Goal: Information Seeking & Learning: Learn about a topic

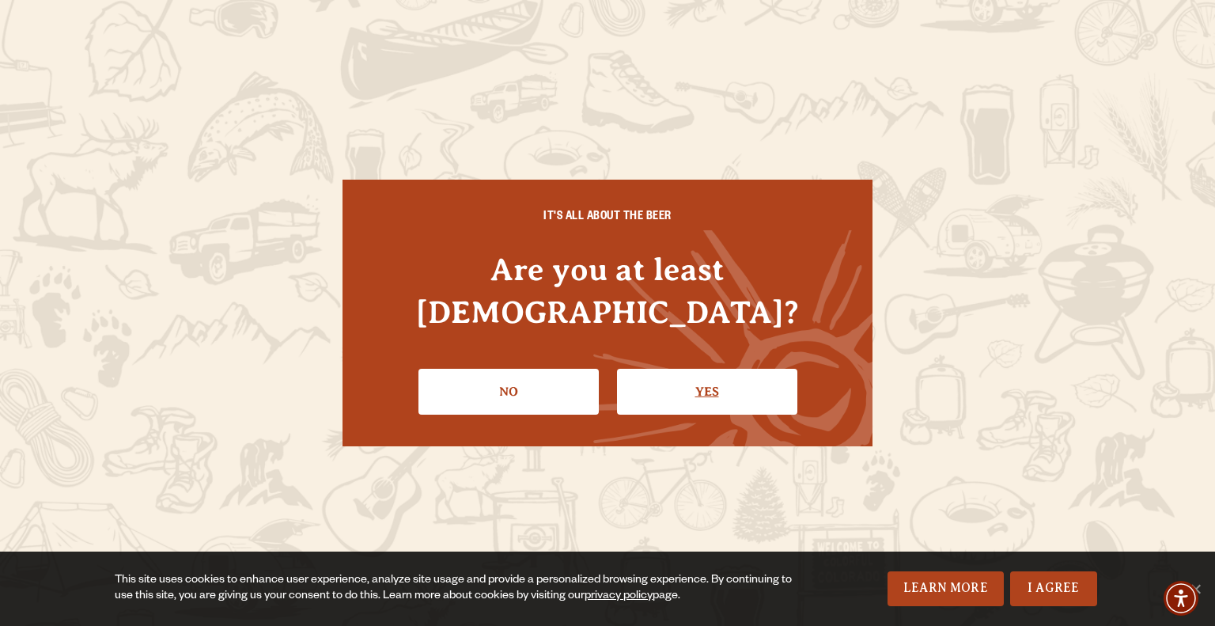
click at [713, 369] on link "Yes" at bounding box center [707, 392] width 180 height 46
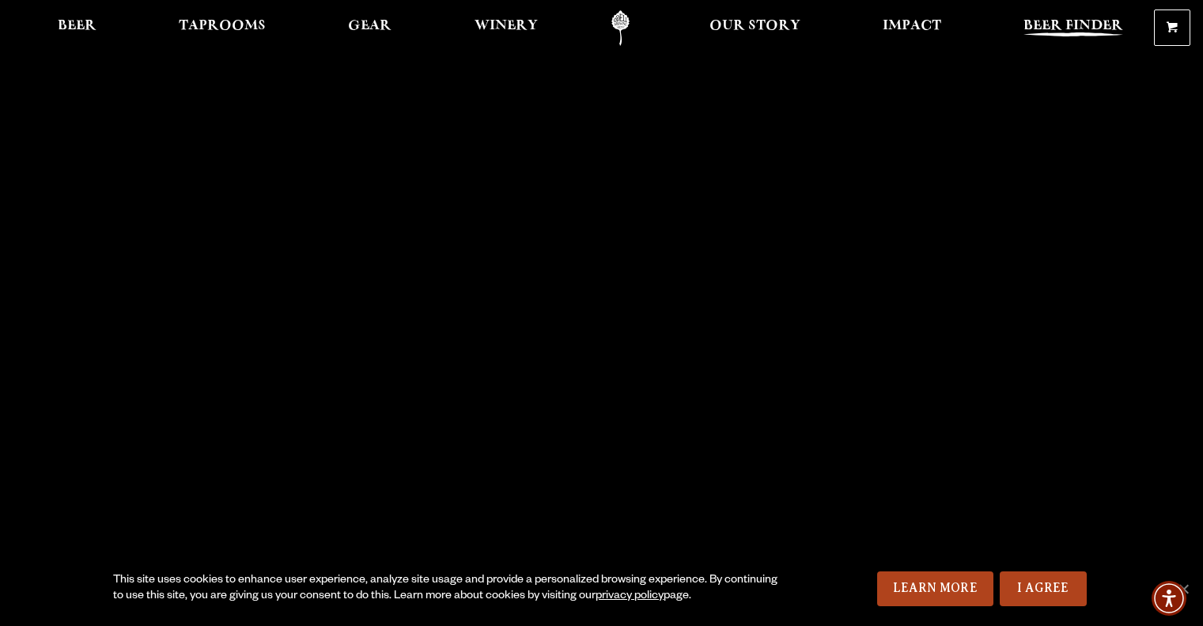
click at [1065, 16] on link "Beer Finder" at bounding box center [1073, 28] width 120 height 36
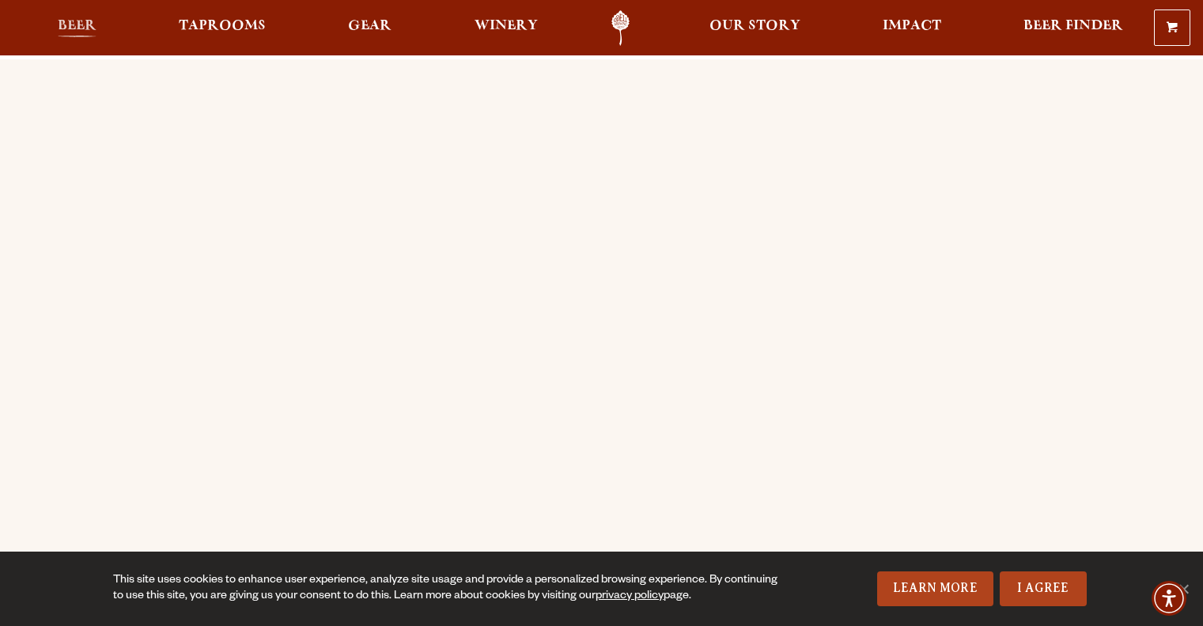
click at [64, 25] on span "Beer" at bounding box center [77, 26] width 39 height 13
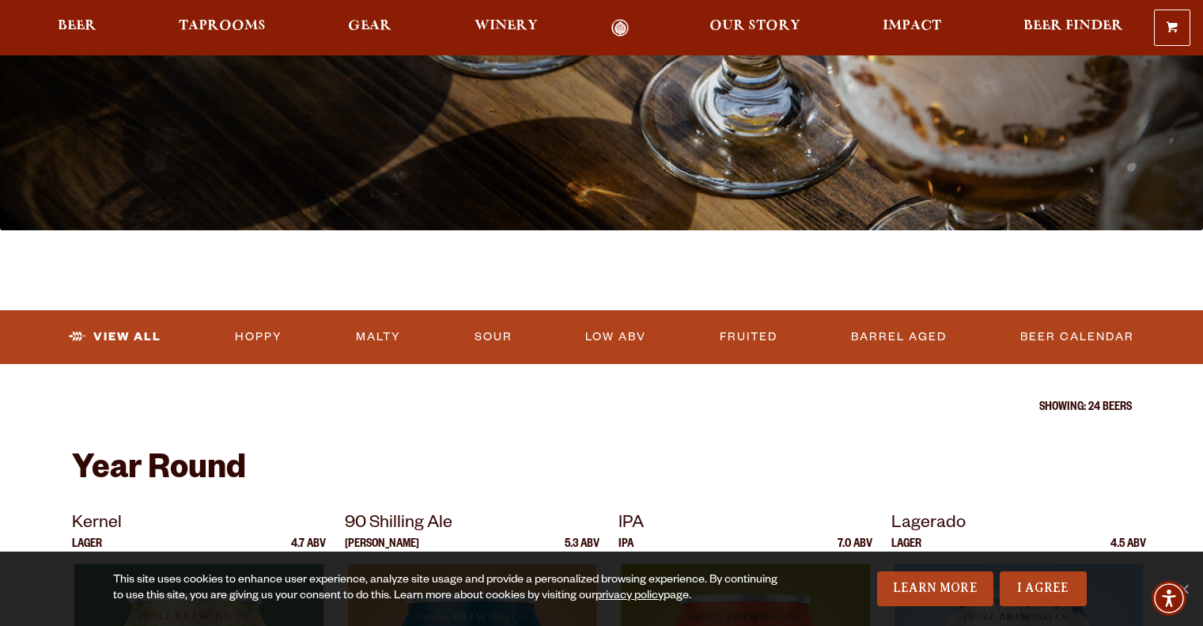
scroll to position [316, 0]
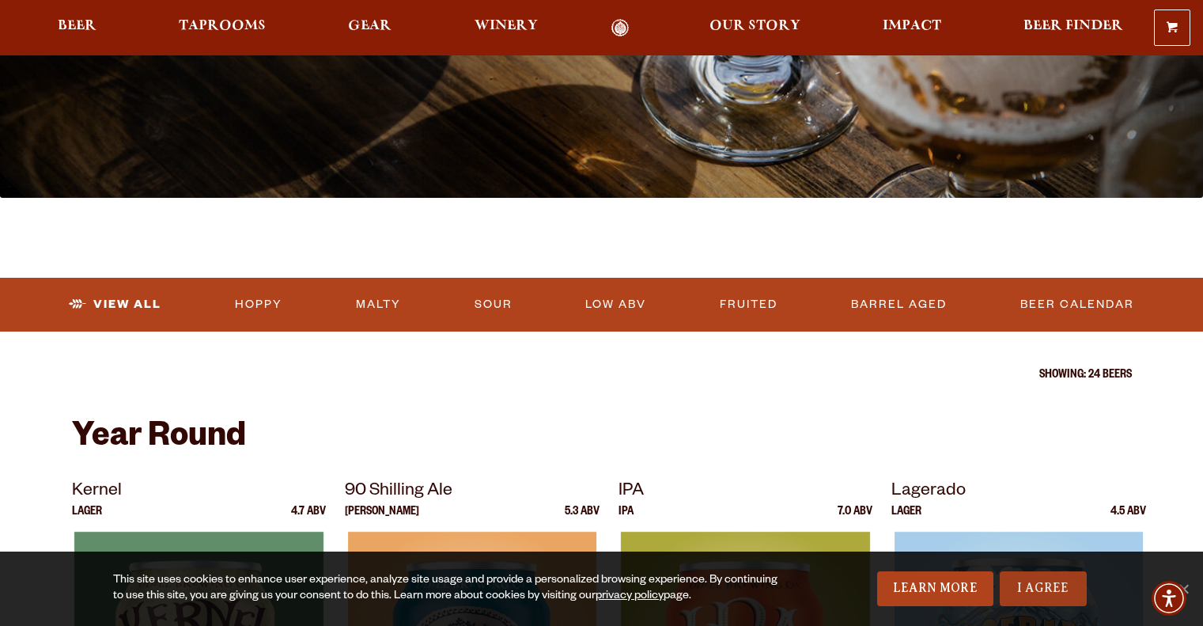
click at [1035, 581] on link "I Agree" at bounding box center [1043, 588] width 87 height 35
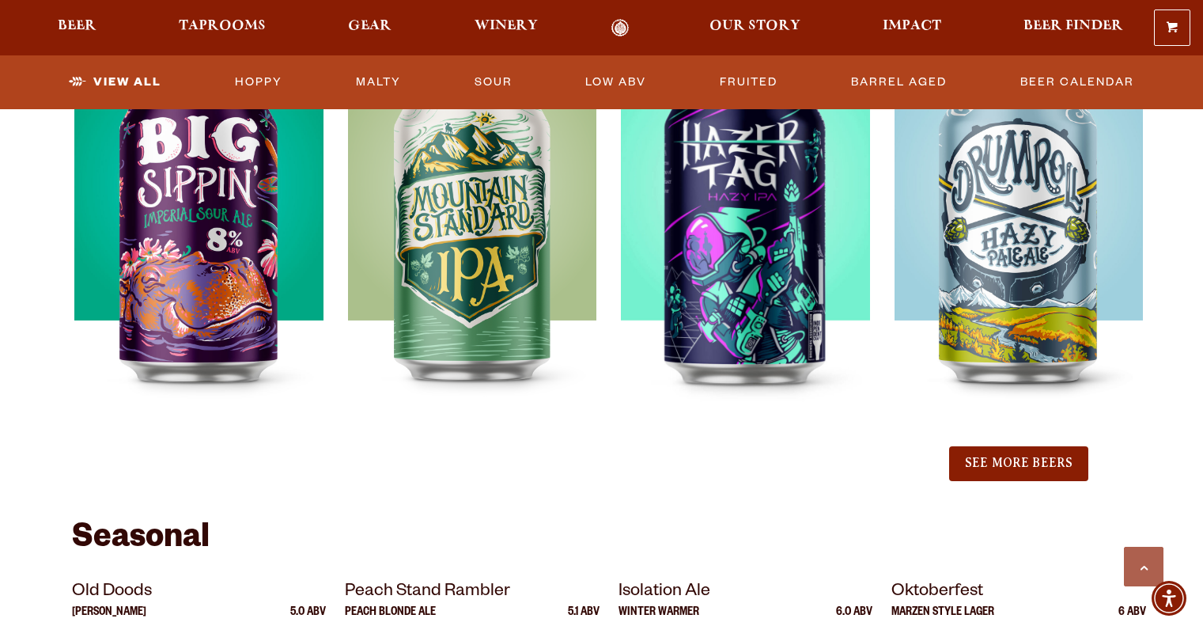
scroll to position [1740, 0]
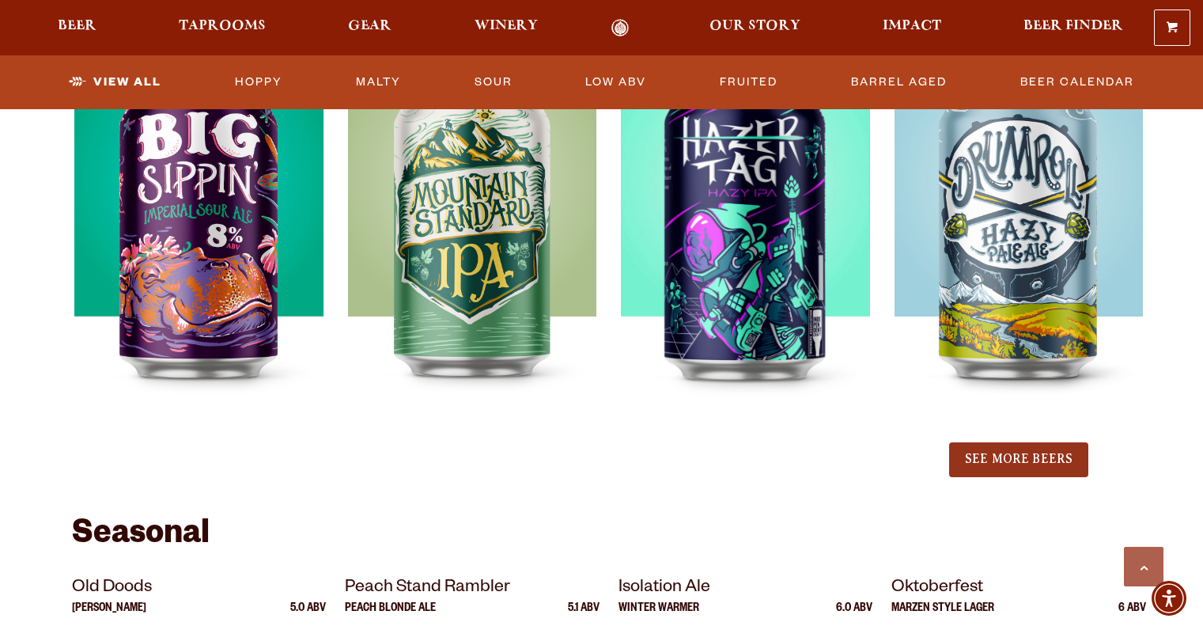
click at [1024, 455] on button "See More Beers" at bounding box center [1018, 459] width 139 height 35
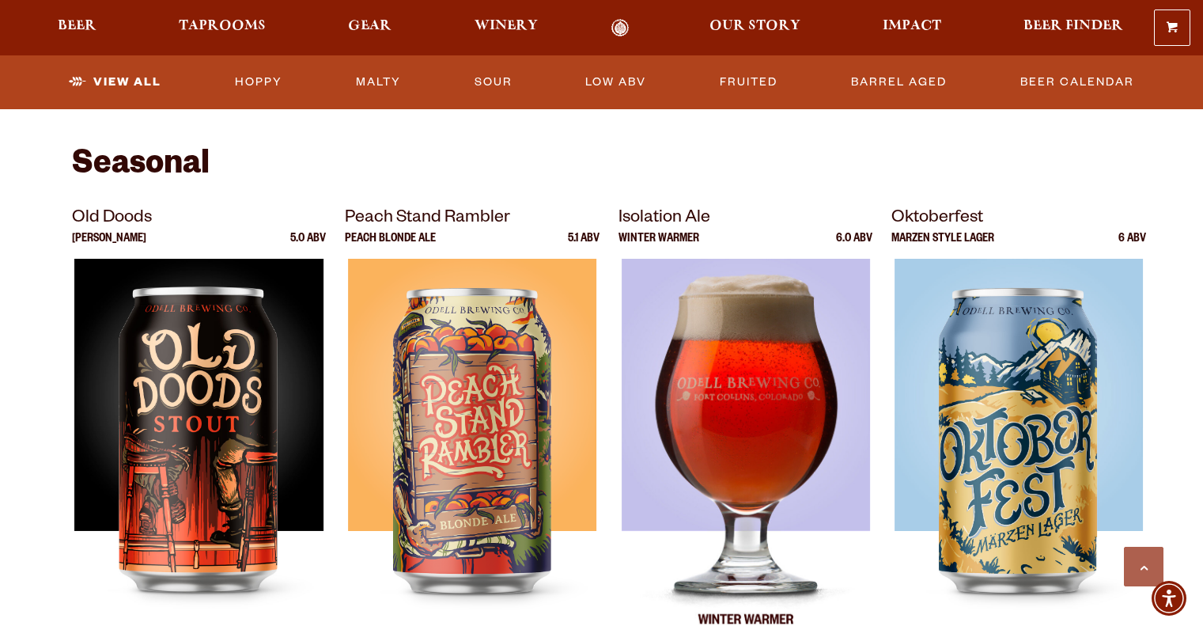
scroll to position [2610, 0]
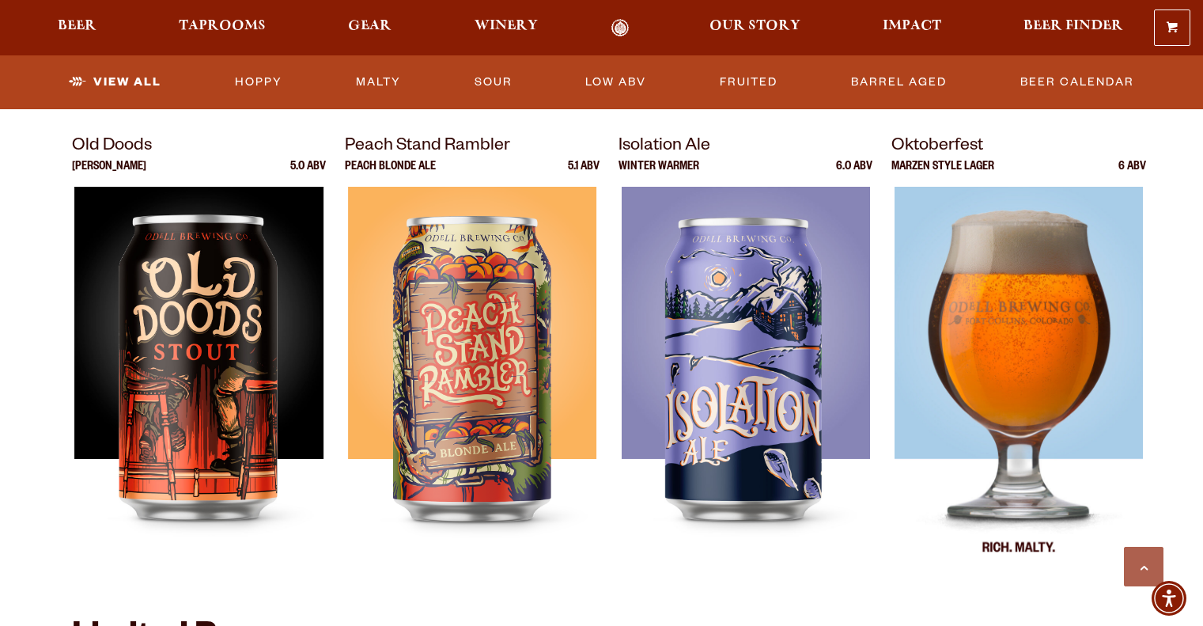
click at [1011, 359] on img at bounding box center [1019, 385] width 249 height 396
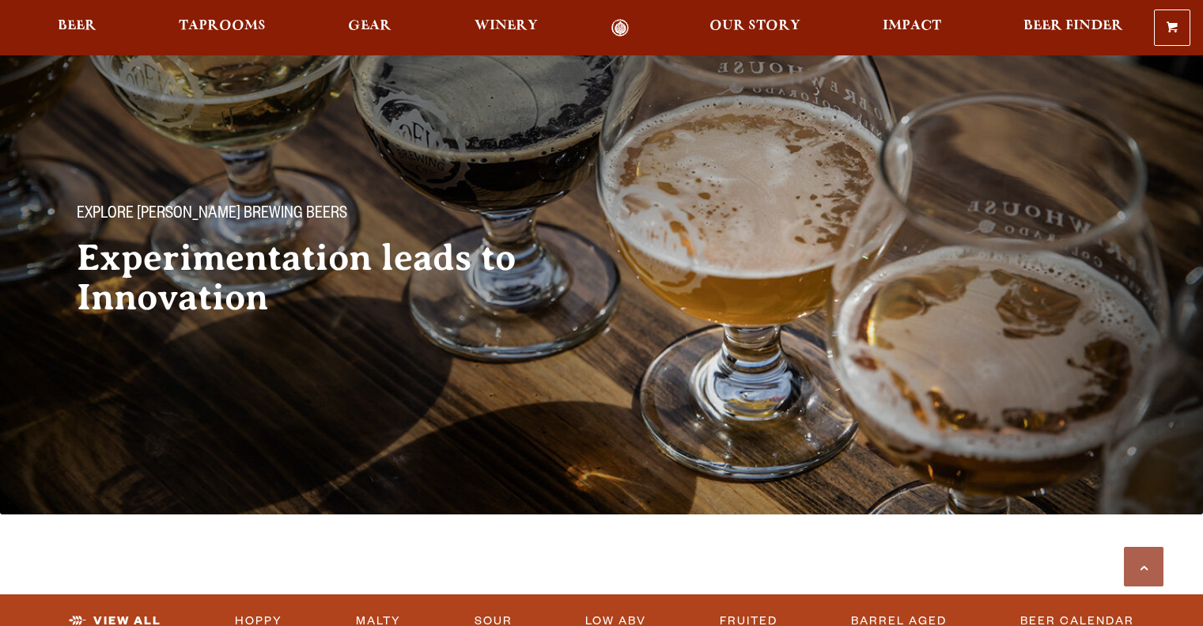
scroll to position [2610, 0]
